Goal: Information Seeking & Learning: Learn about a topic

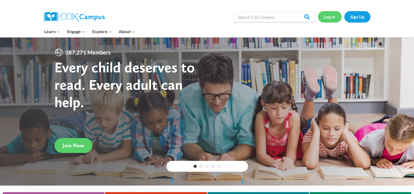
click at [328, 17] on link "Log In" at bounding box center [330, 16] width 24 height 11
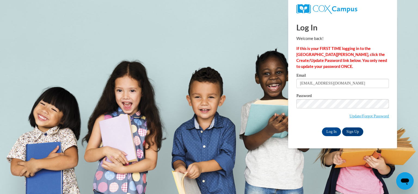
type input "gibbsl@kmsd.edu"
click at [327, 131] on input "Log In" at bounding box center [331, 132] width 19 height 9
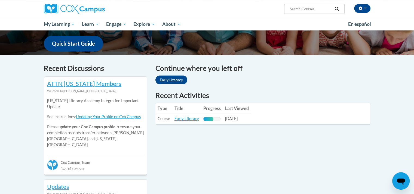
scroll to position [190, 0]
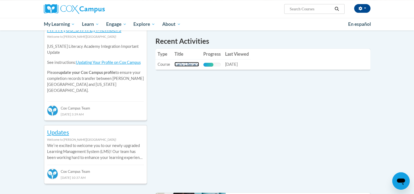
click at [185, 64] on link "Early Literacy" at bounding box center [186, 64] width 24 height 5
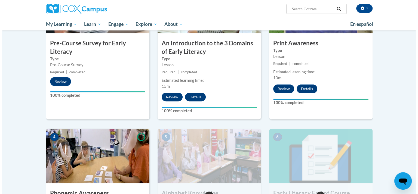
scroll to position [245, 0]
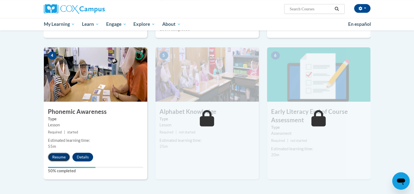
click at [61, 156] on button "Resume" at bounding box center [59, 157] width 22 height 9
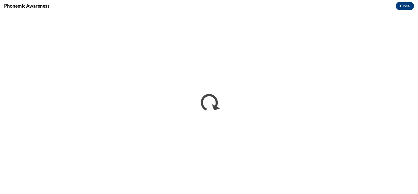
scroll to position [0, 0]
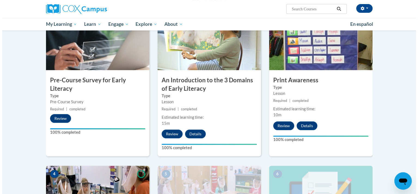
scroll to position [262, 0]
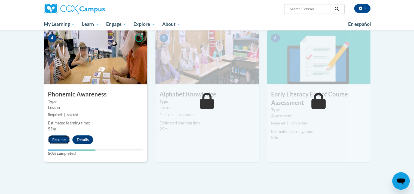
click at [59, 140] on button "Resume" at bounding box center [59, 140] width 22 height 9
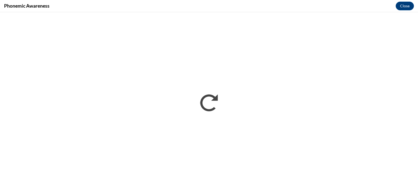
scroll to position [0, 0]
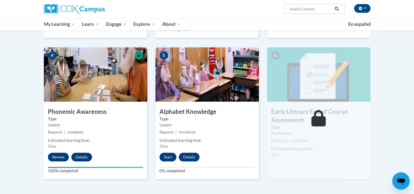
scroll to position [272, 0]
